Goal: Check status: Check status

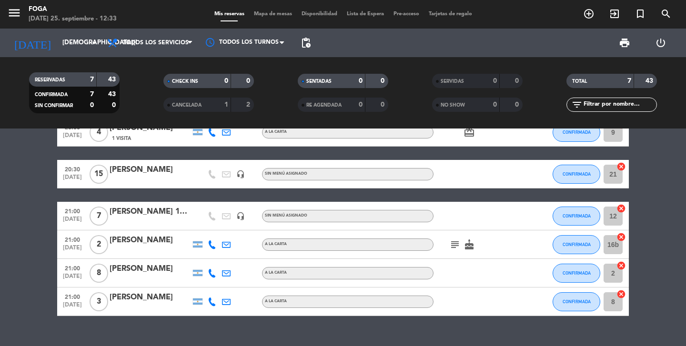
scroll to position [90, 0]
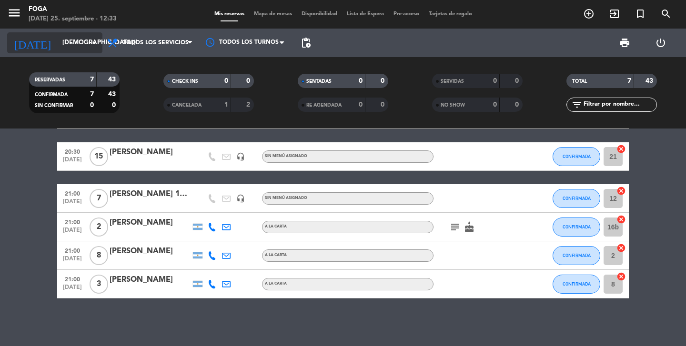
click at [77, 45] on input "[DEMOGRAPHIC_DATA][DATE]" at bounding box center [100, 42] width 84 height 17
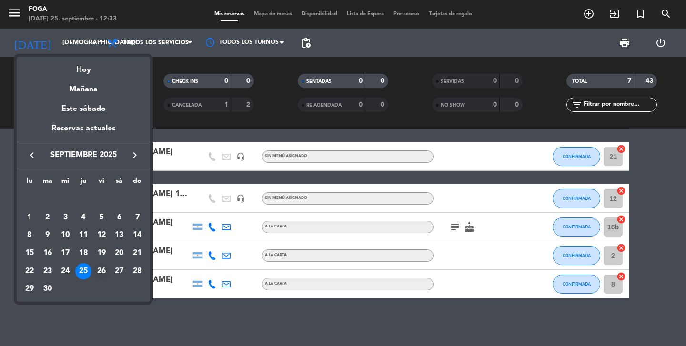
click at [100, 274] on div "26" at bounding box center [101, 271] width 16 height 16
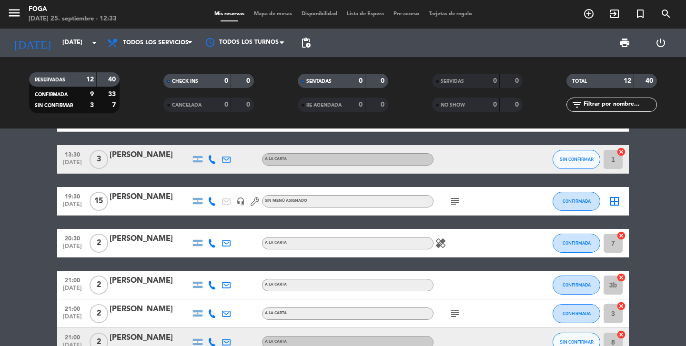
scroll to position [0, 0]
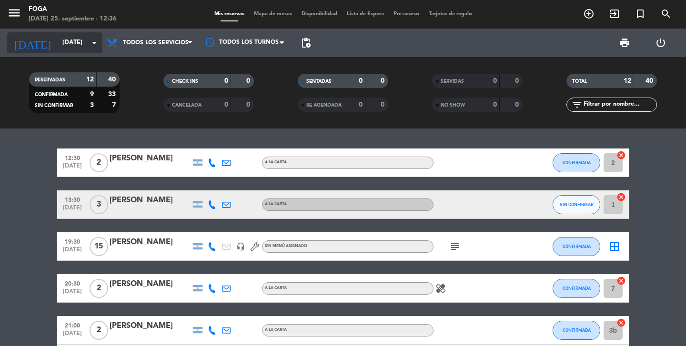
click at [58, 49] on input "[DATE]" at bounding box center [100, 42] width 84 height 17
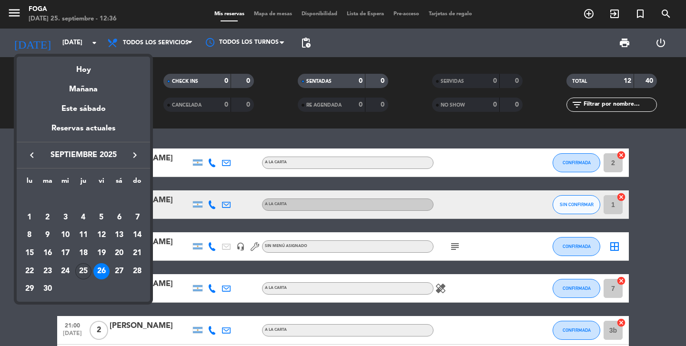
click at [84, 273] on div "25" at bounding box center [83, 271] width 16 height 16
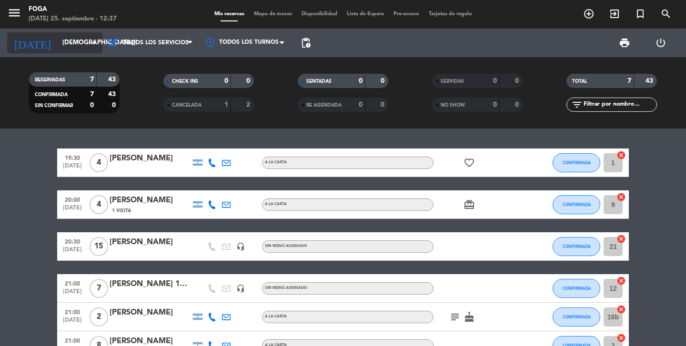
click at [72, 49] on input "[DEMOGRAPHIC_DATA][DATE]" at bounding box center [100, 42] width 84 height 17
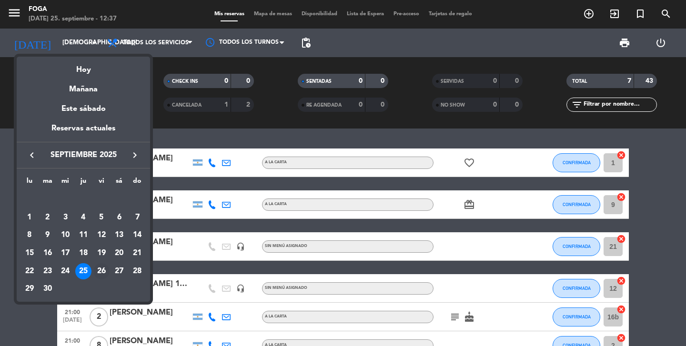
click at [101, 271] on div "26" at bounding box center [101, 271] width 16 height 16
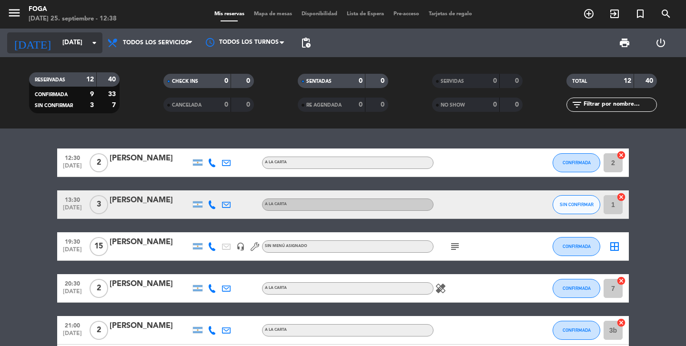
click at [97, 41] on icon "arrow_drop_down" at bounding box center [94, 42] width 11 height 11
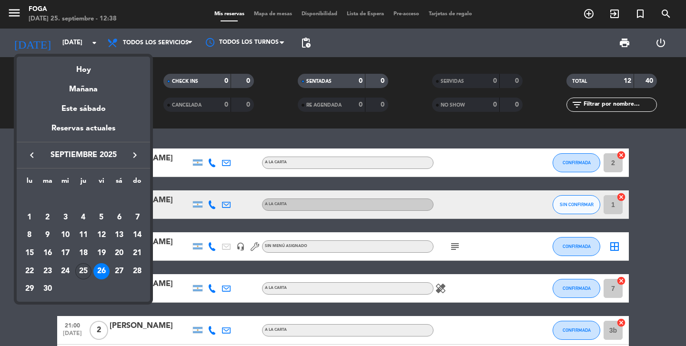
click at [79, 273] on div "25" at bounding box center [83, 271] width 16 height 16
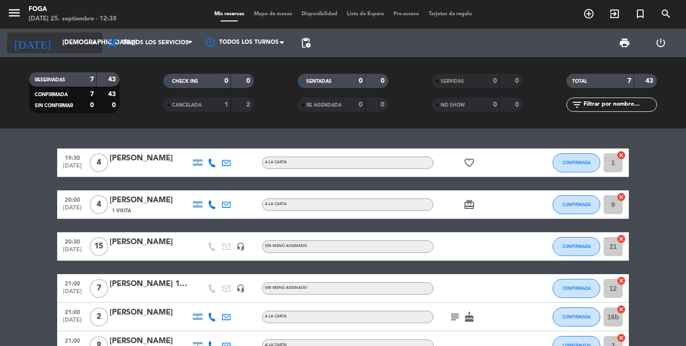
click at [88, 32] on div "[DATE] [DATE] arrow_drop_down" at bounding box center [54, 42] width 95 height 21
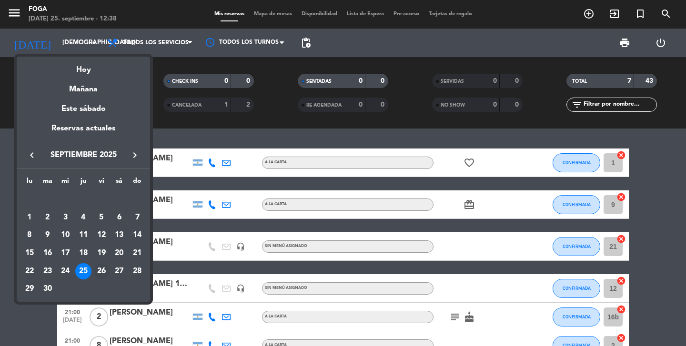
click at [105, 268] on div "26" at bounding box center [101, 271] width 16 height 16
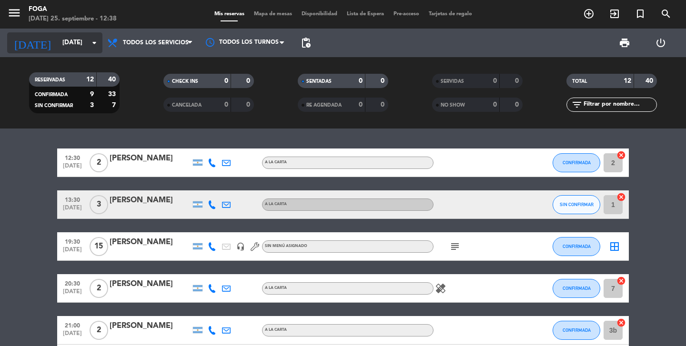
click at [71, 40] on input "[DATE]" at bounding box center [100, 42] width 84 height 17
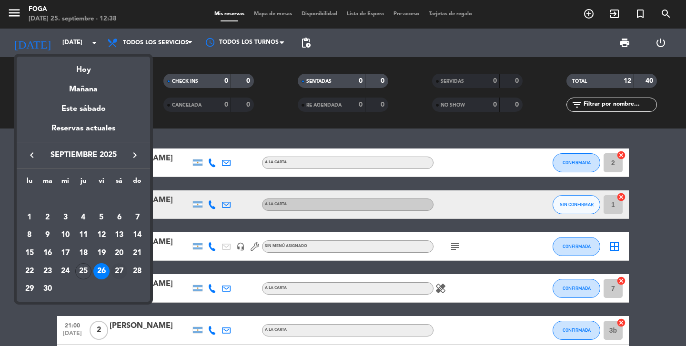
click at [118, 272] on div "27" at bounding box center [119, 271] width 16 height 16
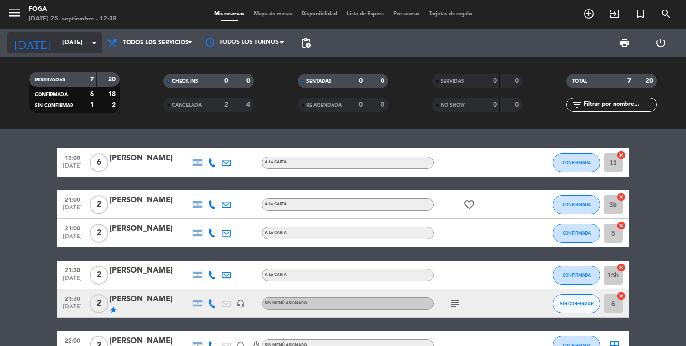
click at [61, 40] on input "[DATE]" at bounding box center [100, 42] width 84 height 17
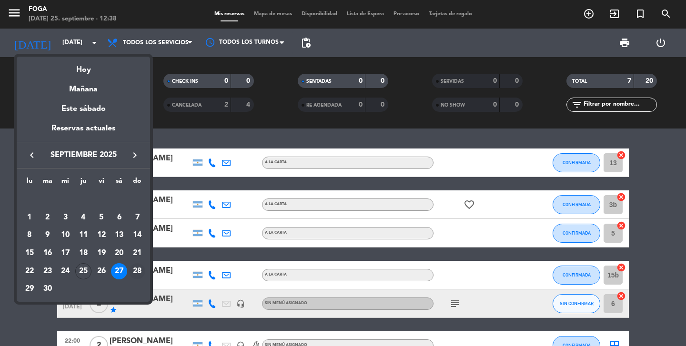
click at [135, 272] on div "28" at bounding box center [137, 271] width 16 height 16
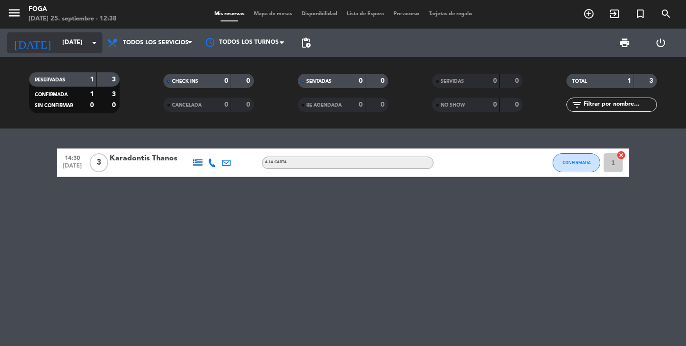
click at [61, 46] on input "[DATE]" at bounding box center [100, 42] width 84 height 17
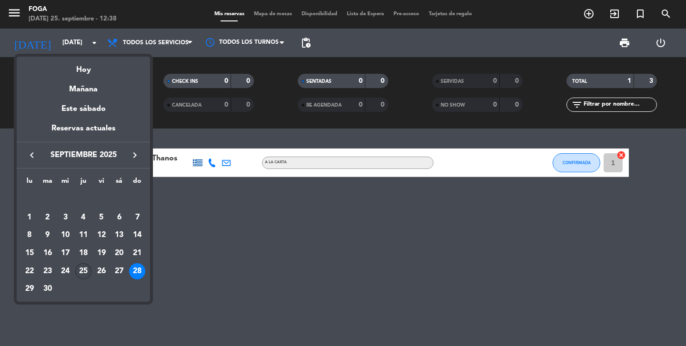
click at [89, 270] on div "25" at bounding box center [83, 271] width 16 height 16
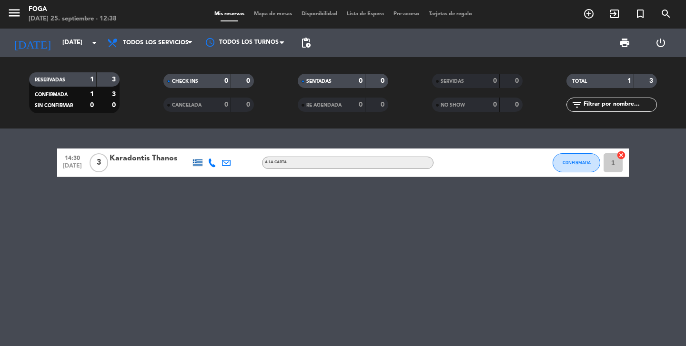
type input "[DEMOGRAPHIC_DATA][DATE]"
